Goal: Information Seeking & Learning: Check status

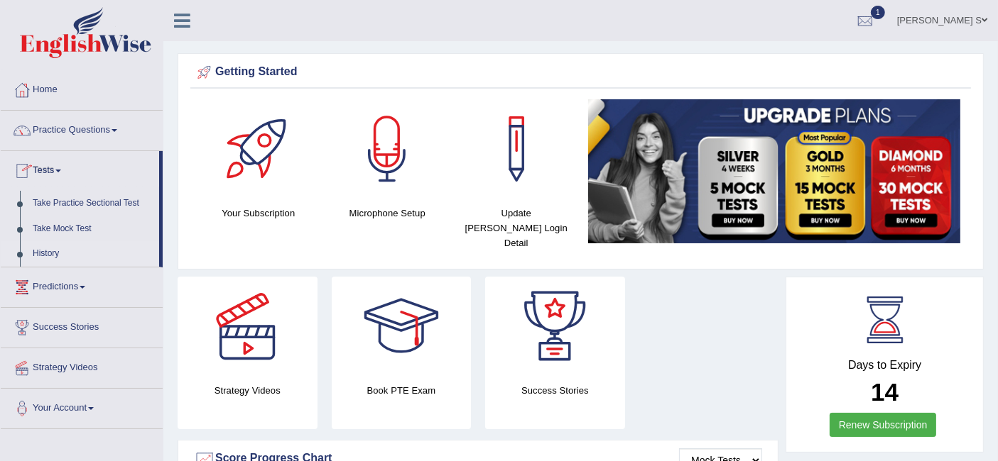
click at [51, 252] on link "History" at bounding box center [92, 254] width 133 height 26
click at [60, 246] on link "History" at bounding box center [92, 254] width 133 height 26
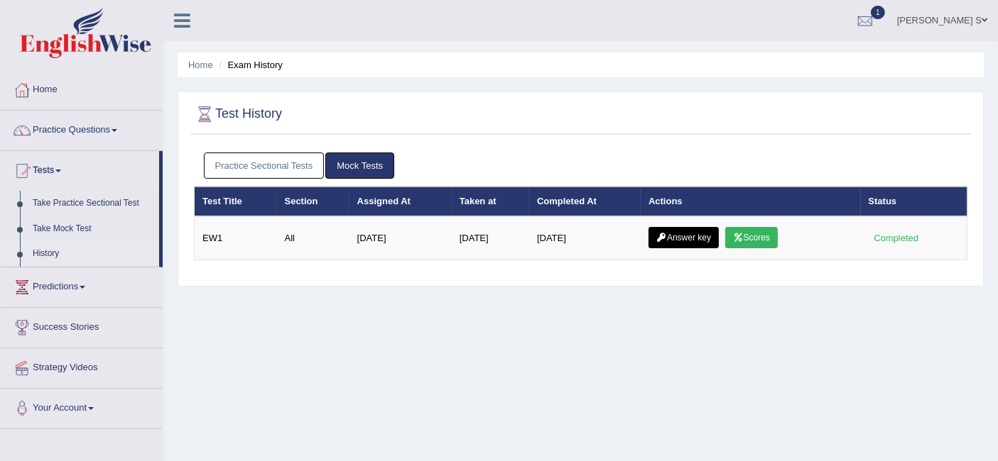
click at [499, 351] on div "Home Exam History Test History Practice Sectional Tests Mock Tests Test Title S…" at bounding box center [580, 355] width 834 height 710
